Goal: Navigation & Orientation: Find specific page/section

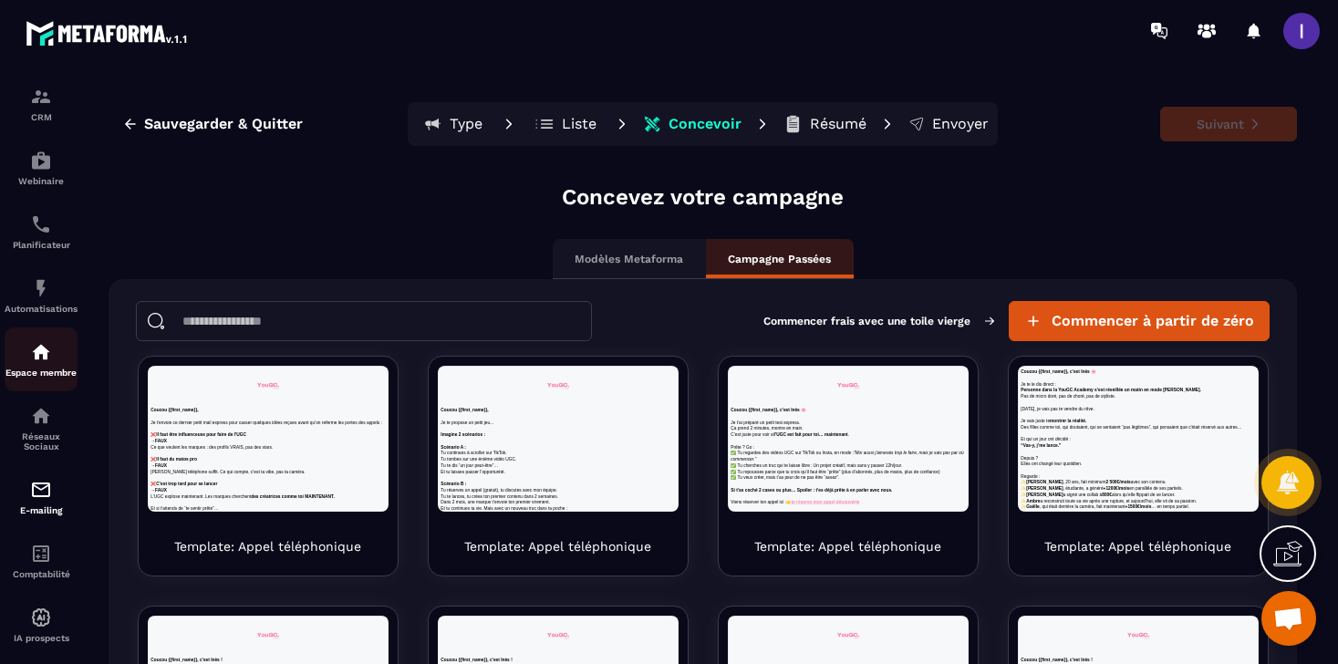
scroll to position [139, 0]
click at [24, 356] on div "Espace membre" at bounding box center [41, 351] width 73 height 36
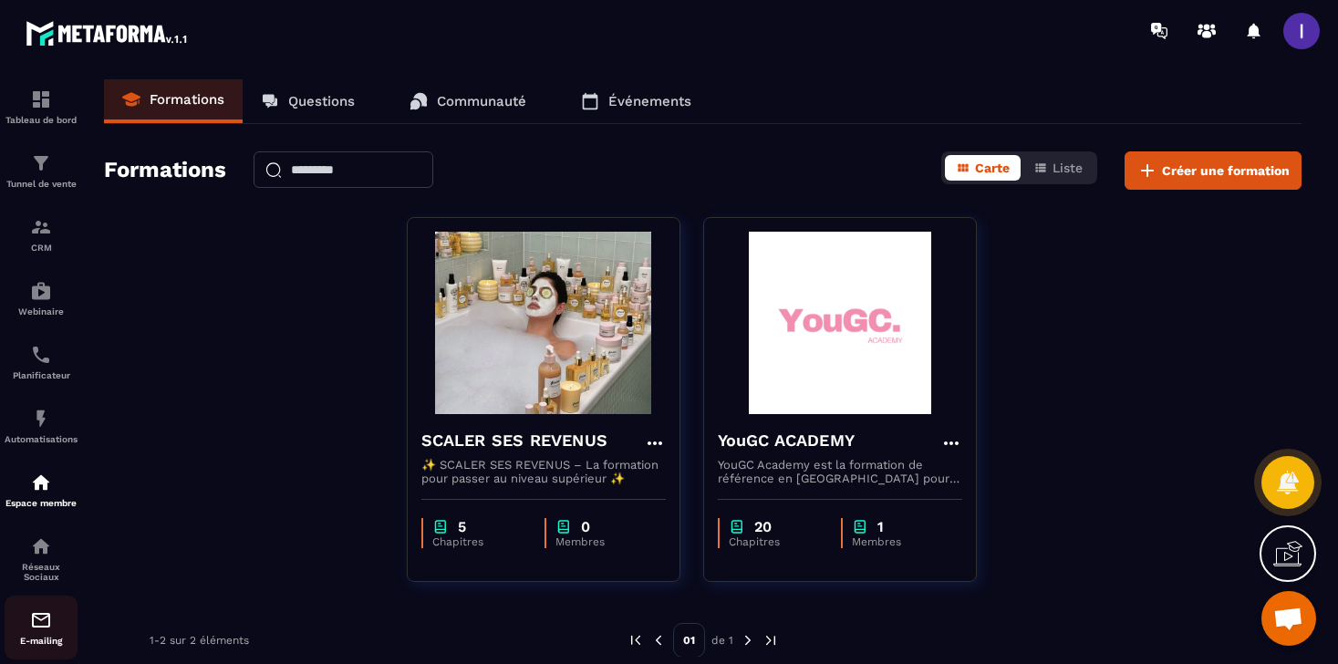
click at [41, 615] on link "E-mailing" at bounding box center [41, 627] width 73 height 64
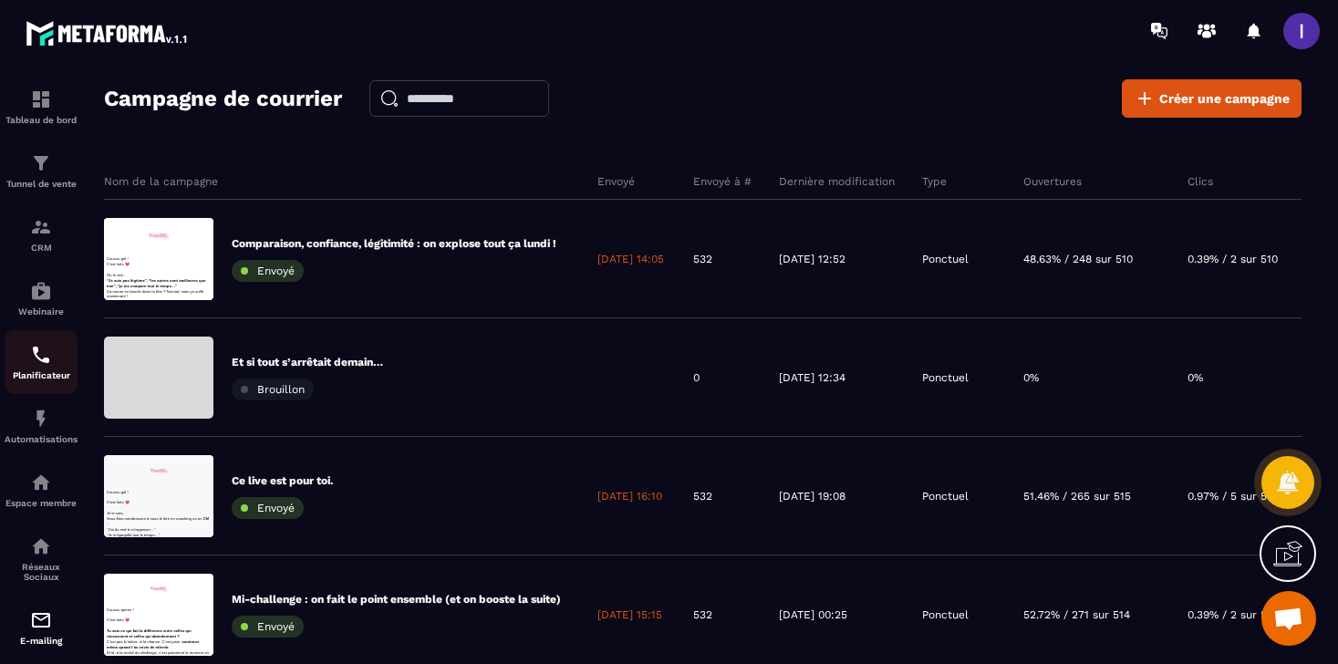
click at [32, 380] on p "Planificateur" at bounding box center [41, 375] width 73 height 10
click at [39, 359] on img at bounding box center [41, 355] width 22 height 22
click at [46, 420] on img at bounding box center [41, 419] width 22 height 22
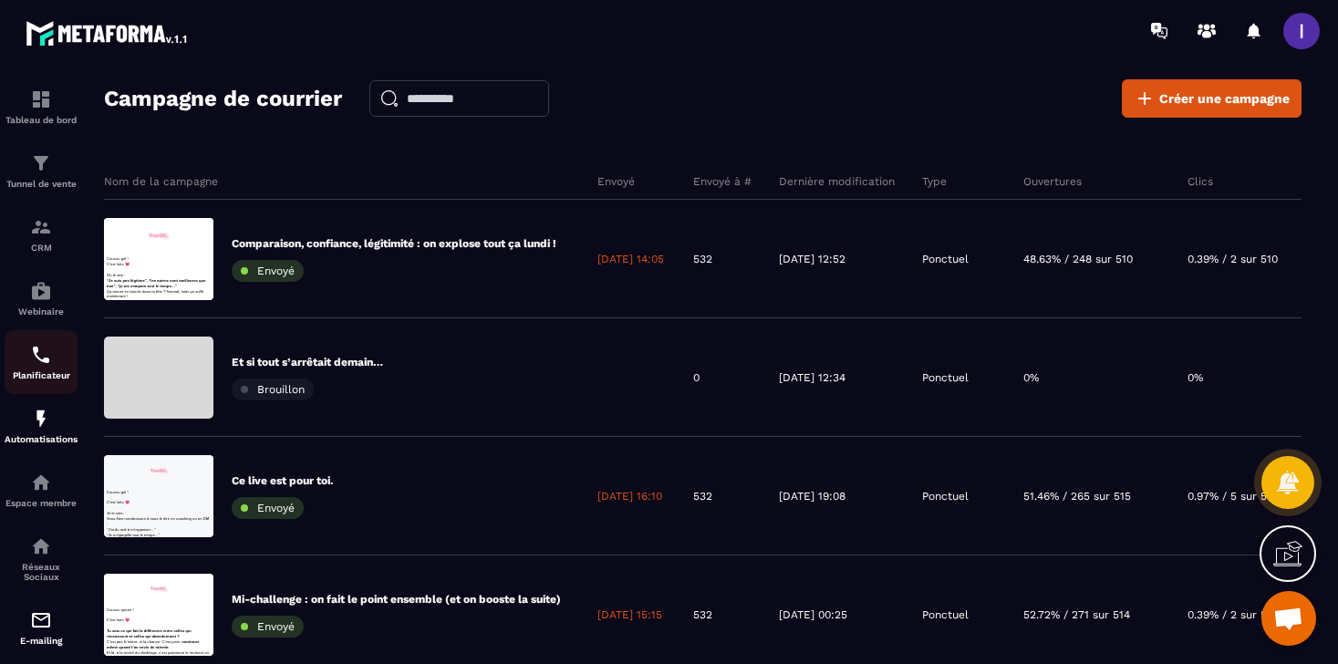
click at [48, 359] on img at bounding box center [41, 355] width 22 height 22
